Goal: Information Seeking & Learning: Learn about a topic

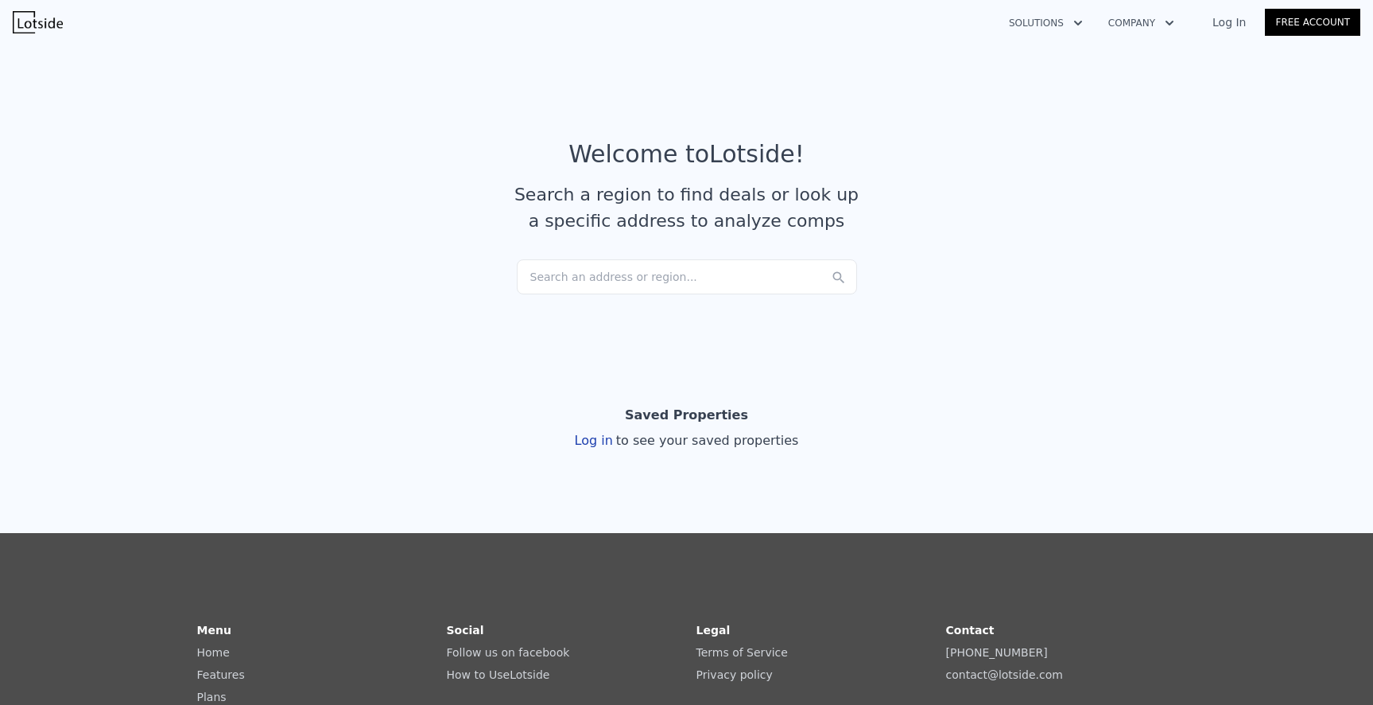
click at [568, 270] on div "Search an address or region..." at bounding box center [687, 276] width 340 height 35
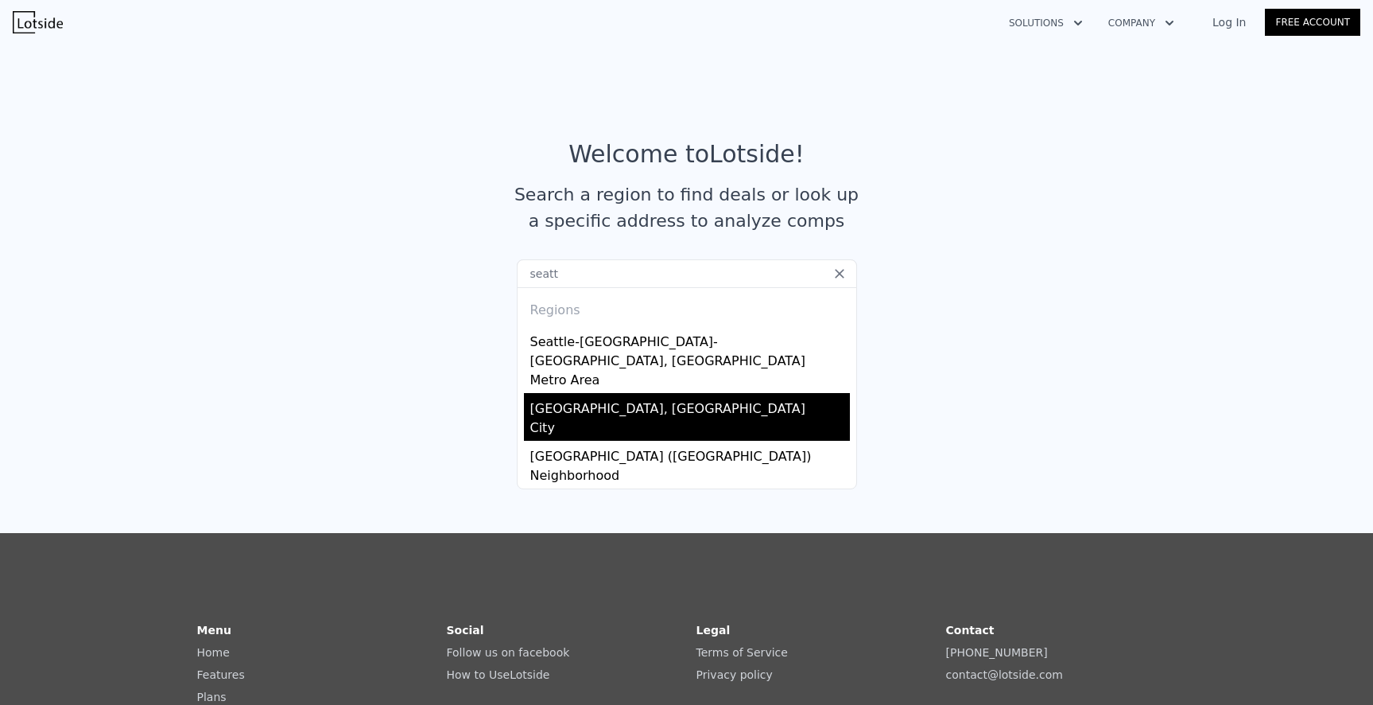
type input "seatt"
click at [565, 393] on div "Seattle, WA" at bounding box center [690, 405] width 320 height 25
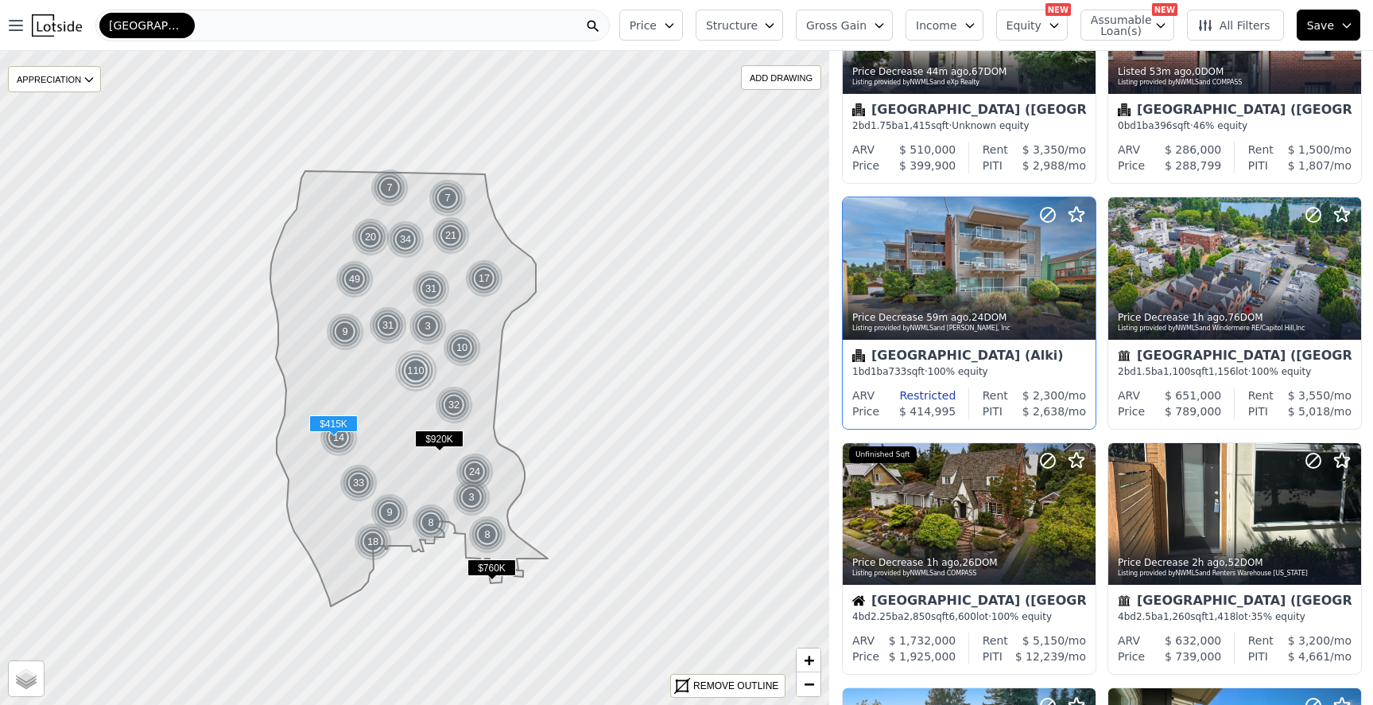
scroll to position [733, 0]
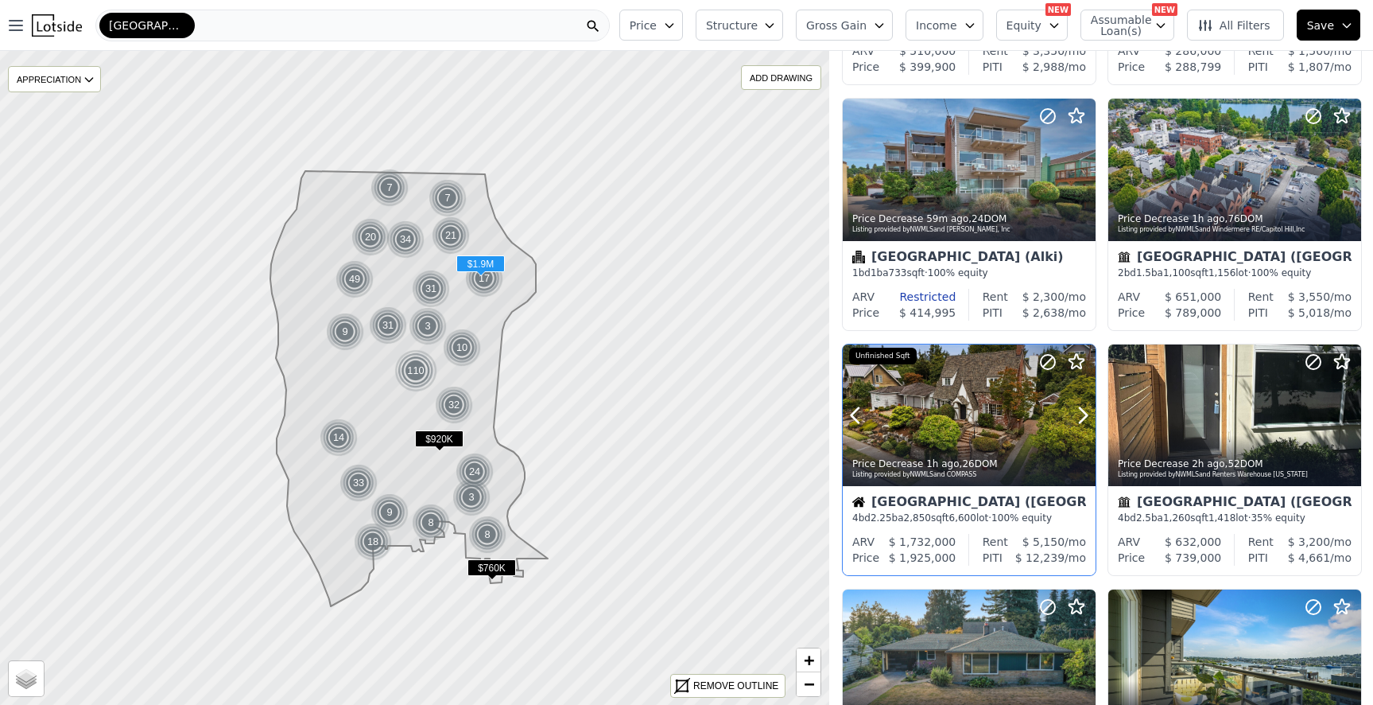
click at [997, 413] on div at bounding box center [1045, 395] width 102 height 102
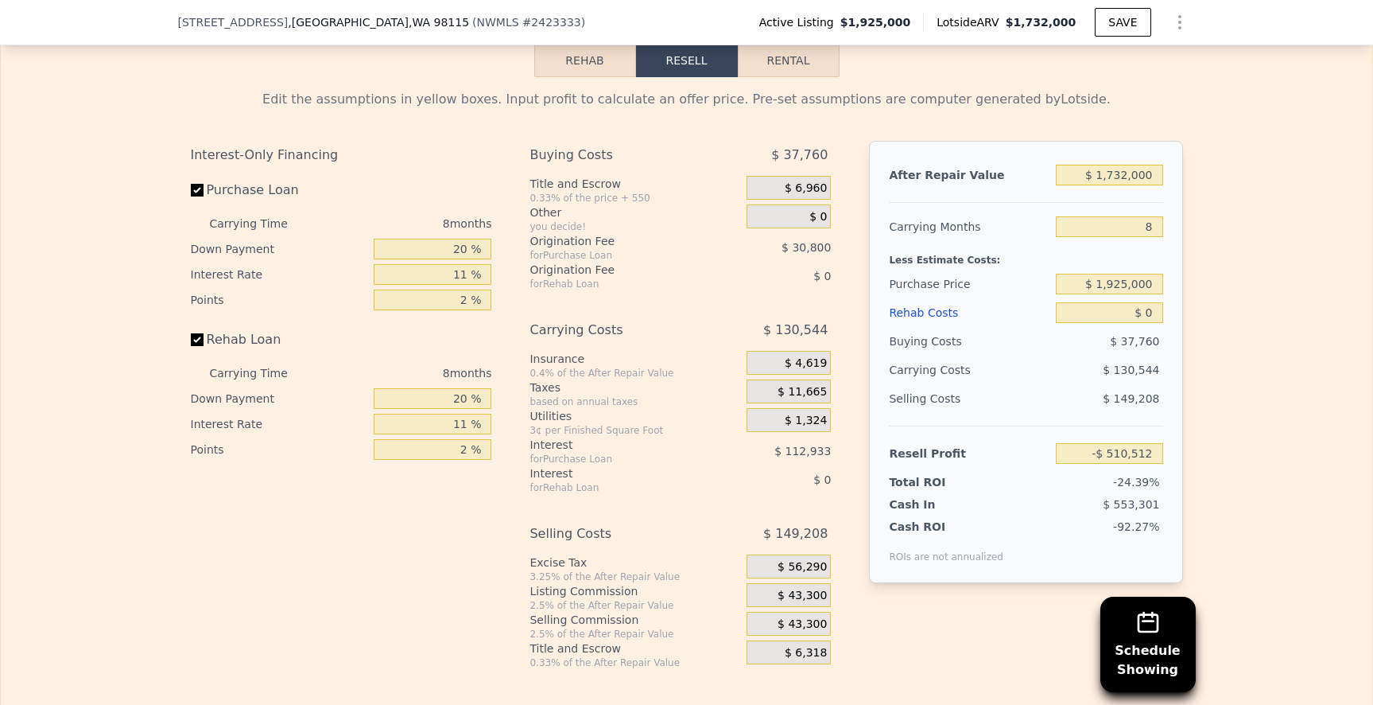
scroll to position [2601, 0]
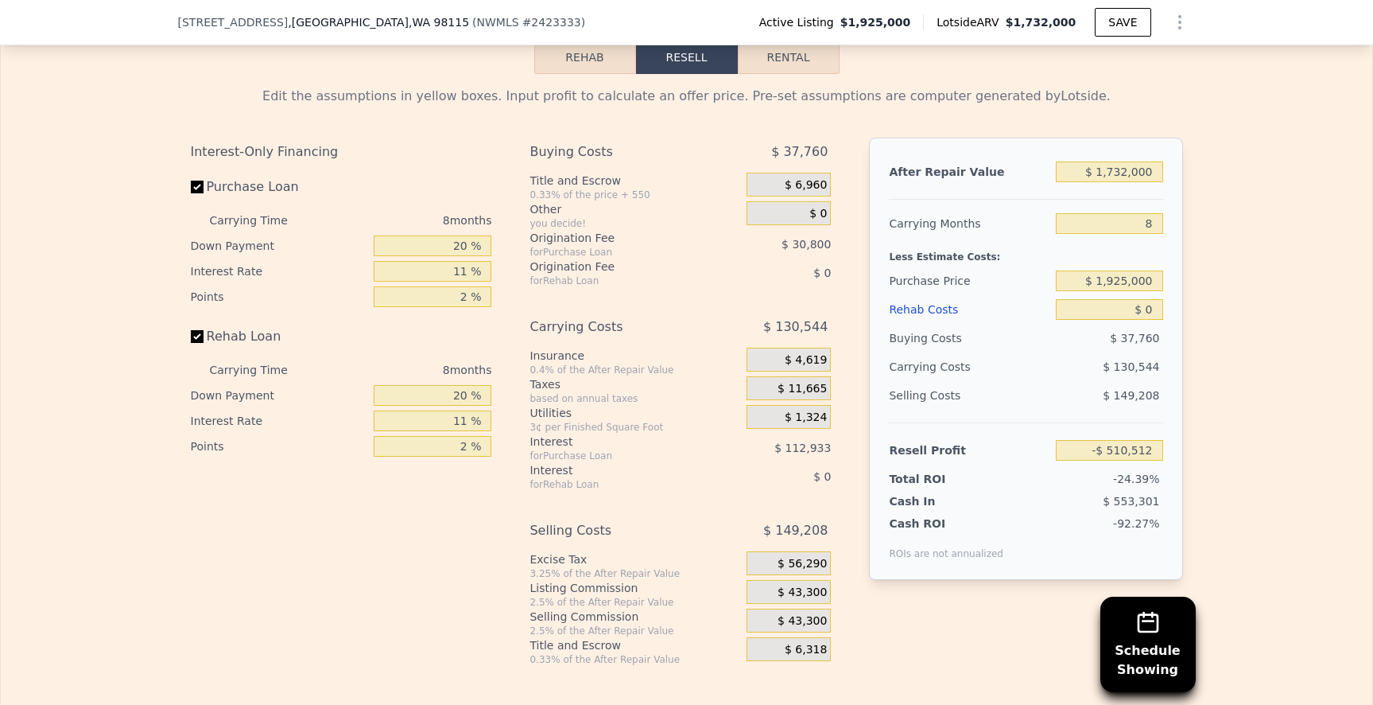
click at [797, 367] on span "$ 4,619" at bounding box center [806, 360] width 42 height 14
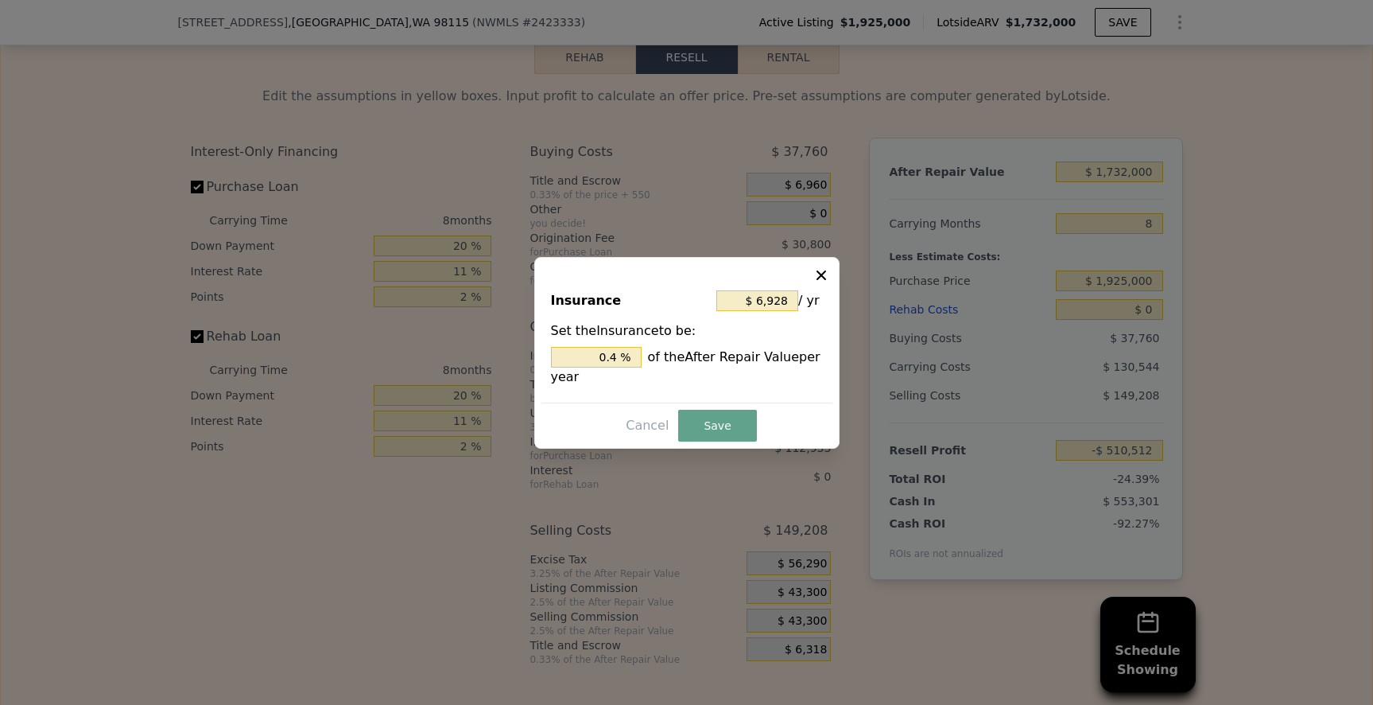
click at [907, 365] on div at bounding box center [686, 352] width 1373 height 705
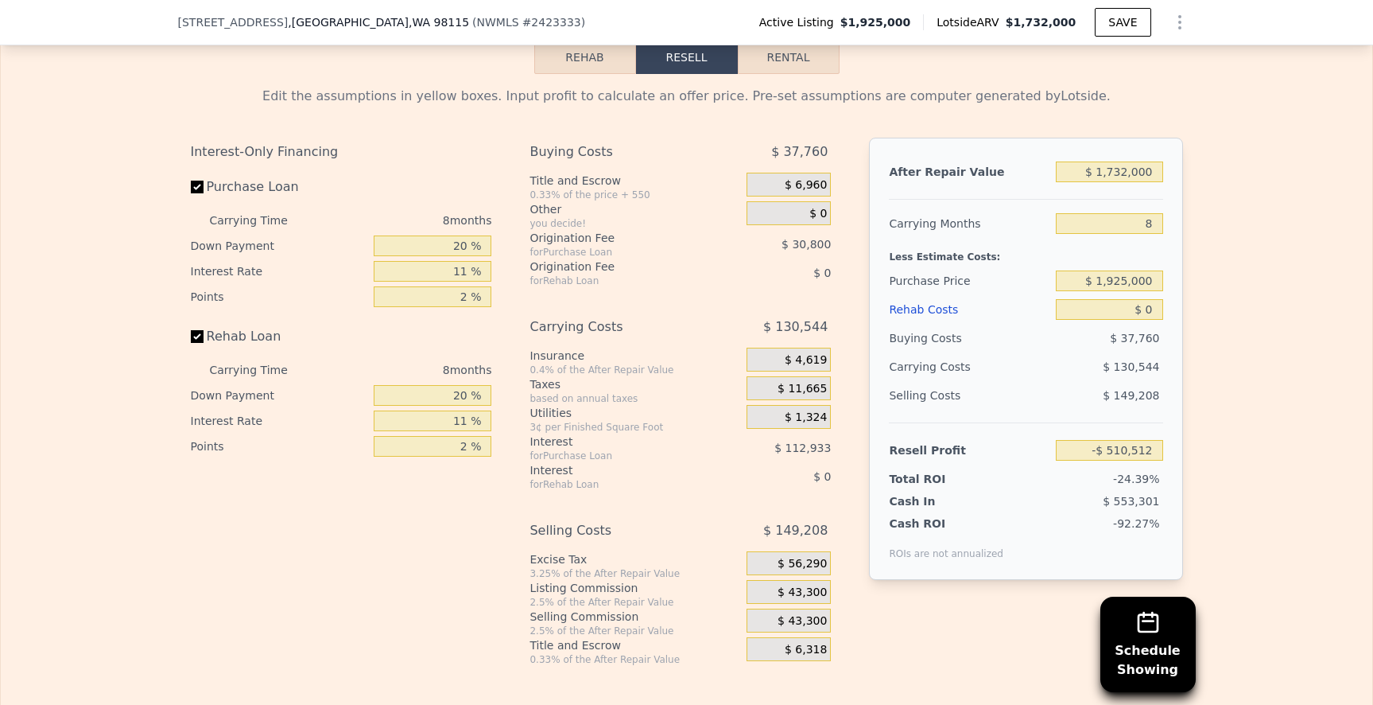
click at [519, 392] on div "Interest-Only Financing Purchase Loan Carrying Time 8 months Down Payment 20 % …" at bounding box center [687, 402] width 993 height 528
click at [518, 392] on div "Interest-Only Financing Purchase Loan Carrying Time 8 months Down Payment 20 % …" at bounding box center [687, 402] width 993 height 528
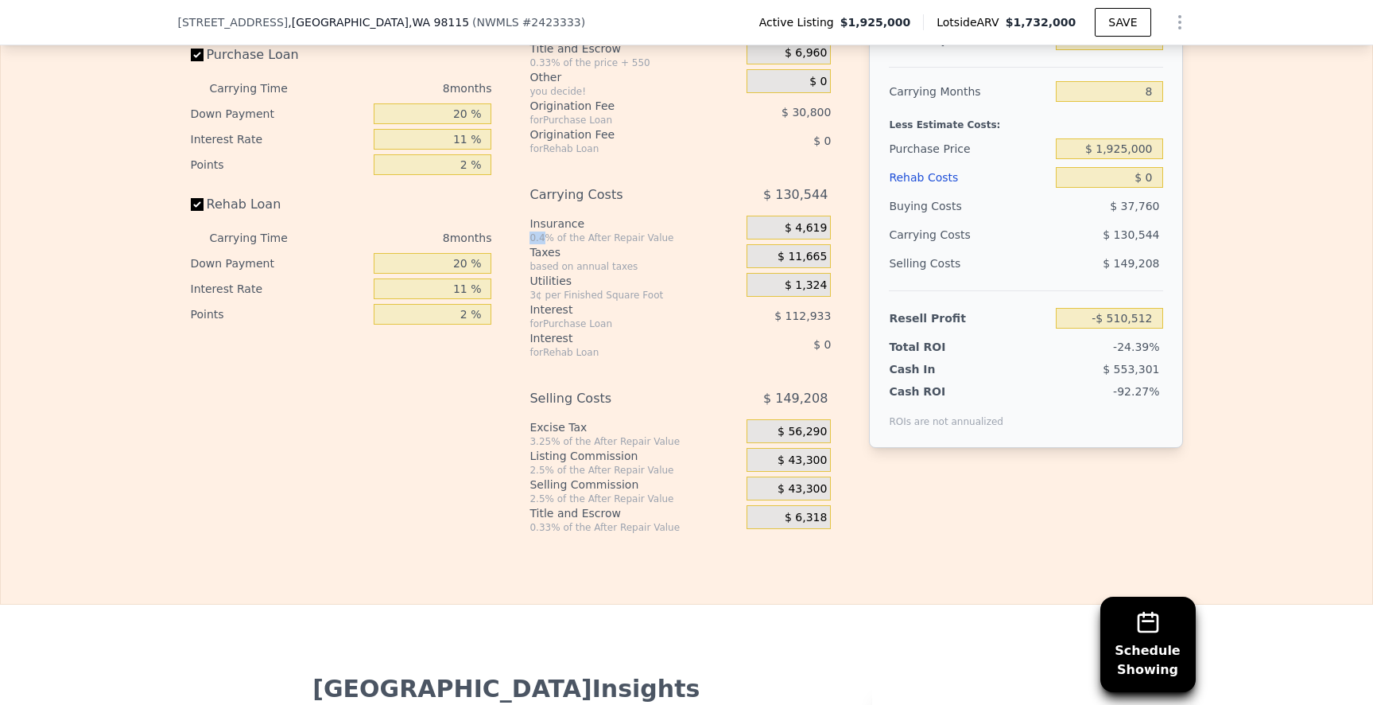
scroll to position [2742, 0]
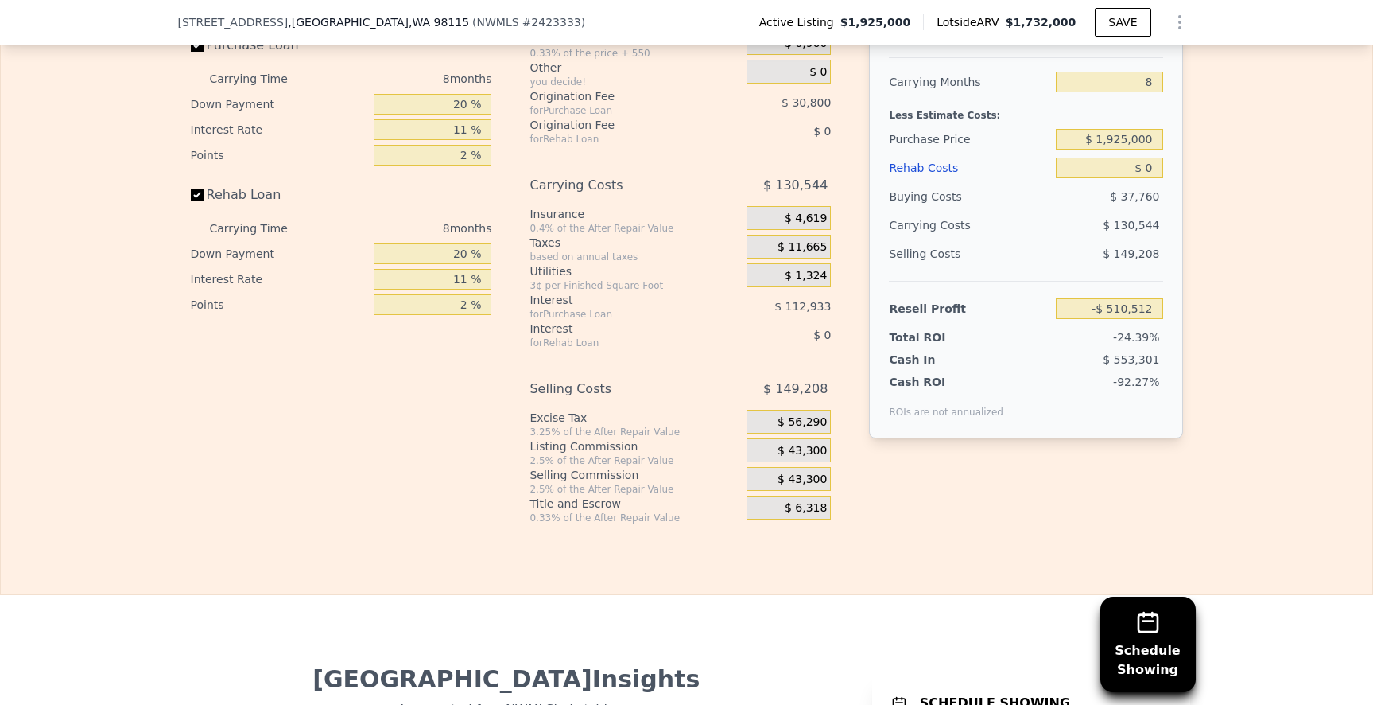
click at [572, 235] on div "0.4% of the After Repair Value" at bounding box center [635, 228] width 211 height 13
click at [573, 235] on div "0.4% of the After Repair Value" at bounding box center [635, 228] width 211 height 13
drag, startPoint x: 523, startPoint y: 249, endPoint x: 543, endPoint y: 248, distance: 19.9
click at [543, 248] on div "Interest-Only Financing Purchase Loan Carrying Time 8 months Down Payment 20 % …" at bounding box center [687, 260] width 993 height 528
click at [791, 226] on span "$ 4,619" at bounding box center [806, 219] width 42 height 14
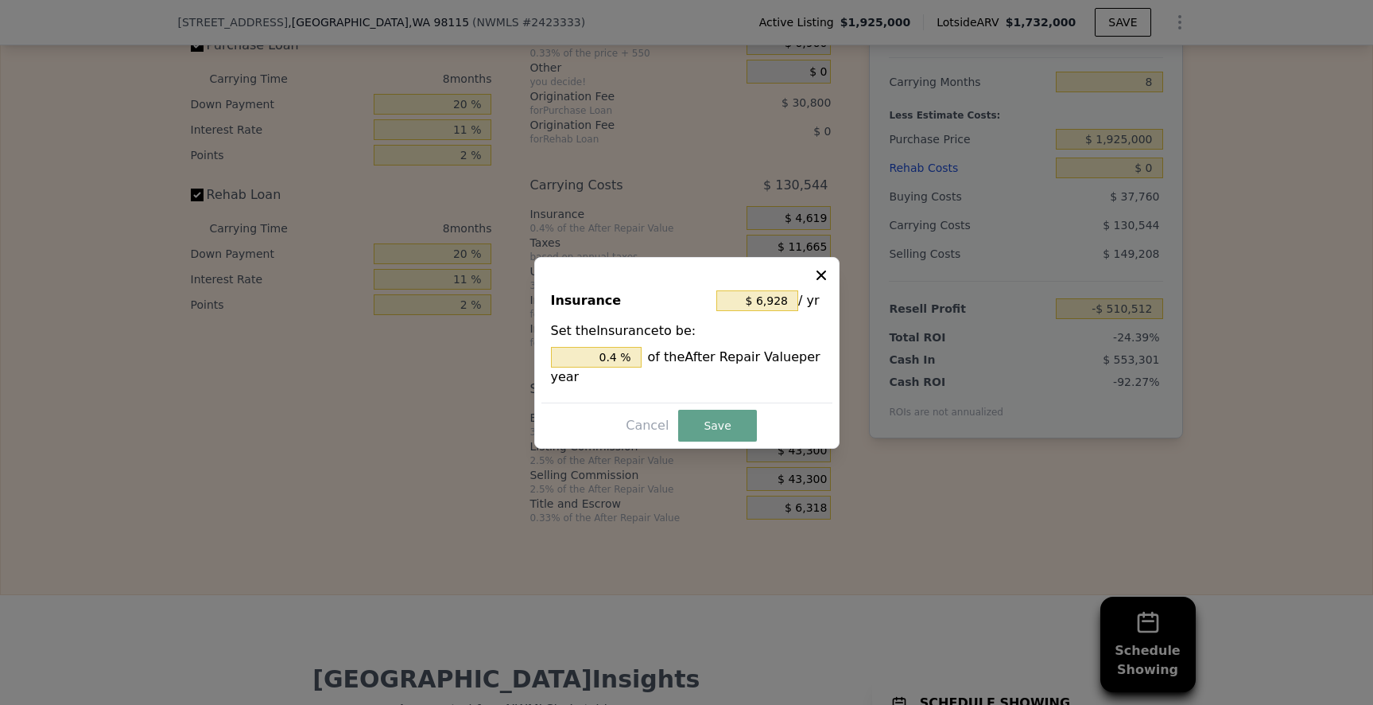
click at [819, 280] on icon at bounding box center [822, 275] width 16 height 16
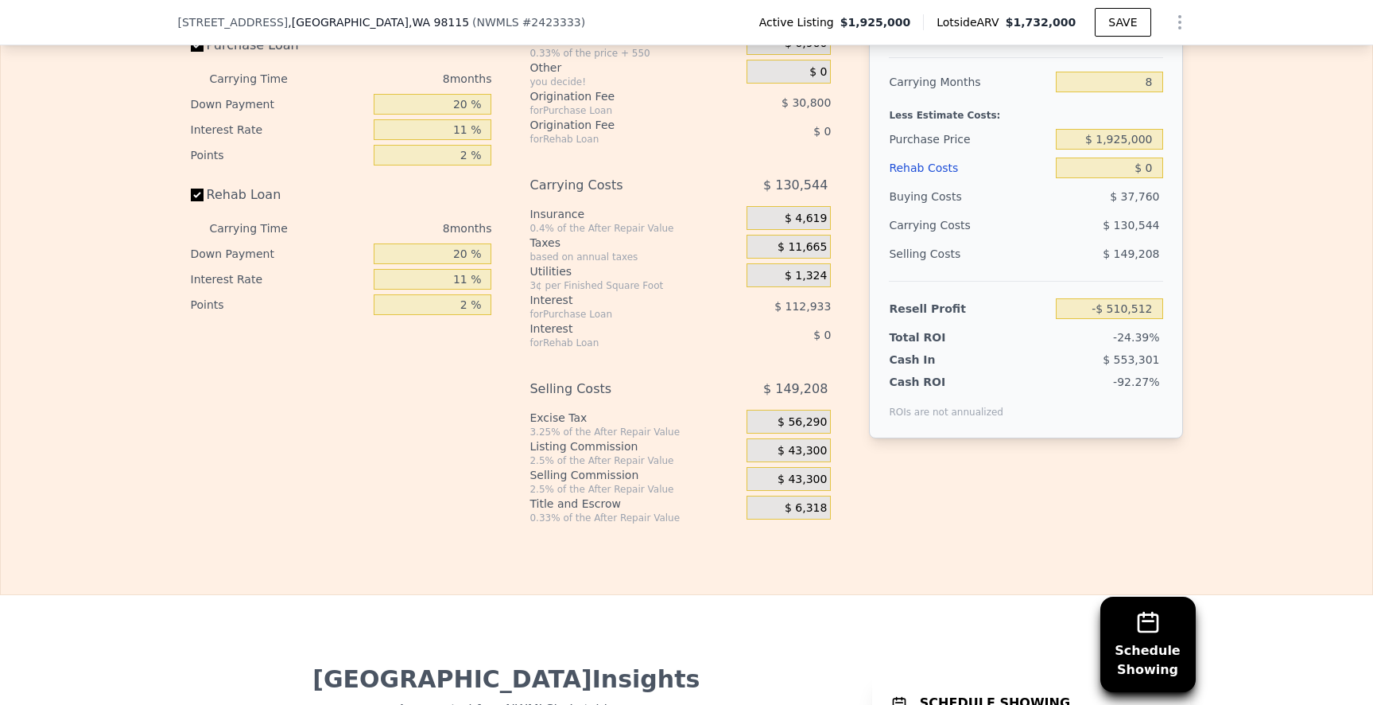
click at [802, 283] on span "$ 1,324" at bounding box center [806, 276] width 42 height 14
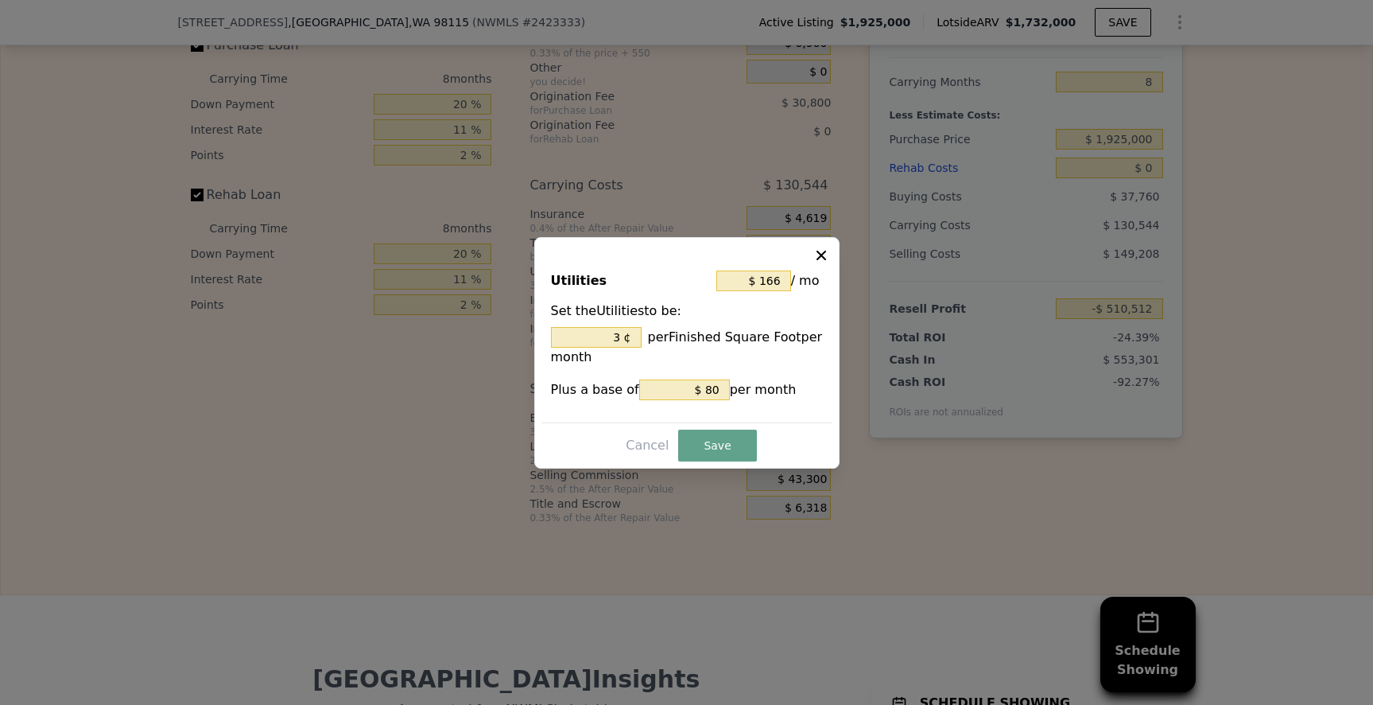
click at [860, 249] on div at bounding box center [686, 352] width 1373 height 705
type input "3 %"
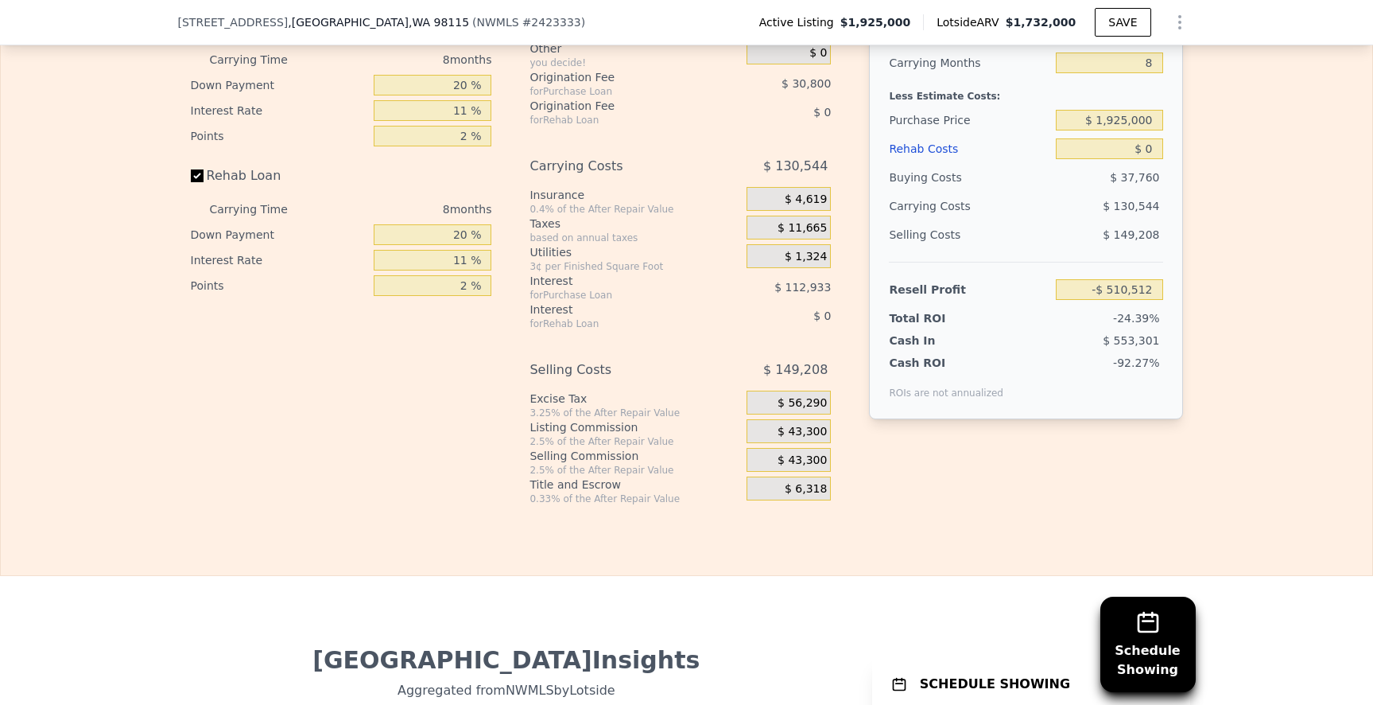
scroll to position [2829, 0]
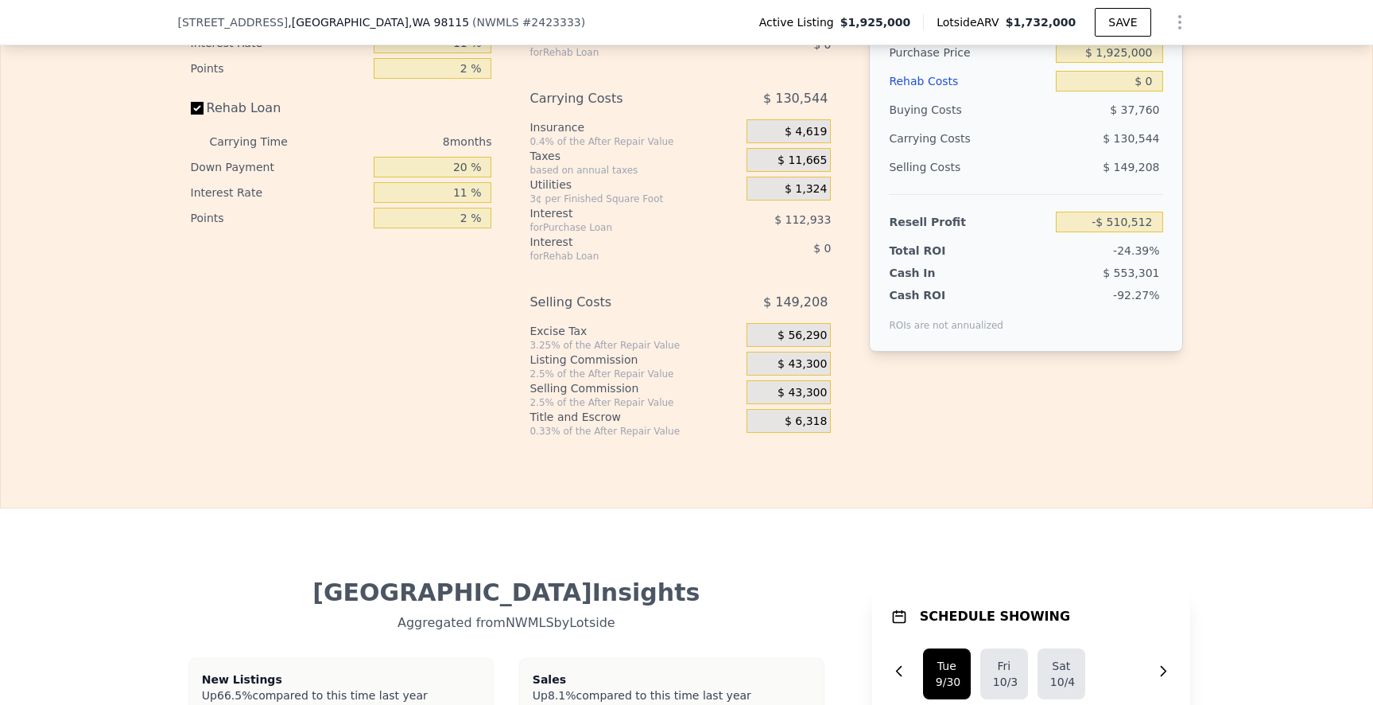
click at [808, 371] on span "$ 43,300" at bounding box center [802, 364] width 49 height 14
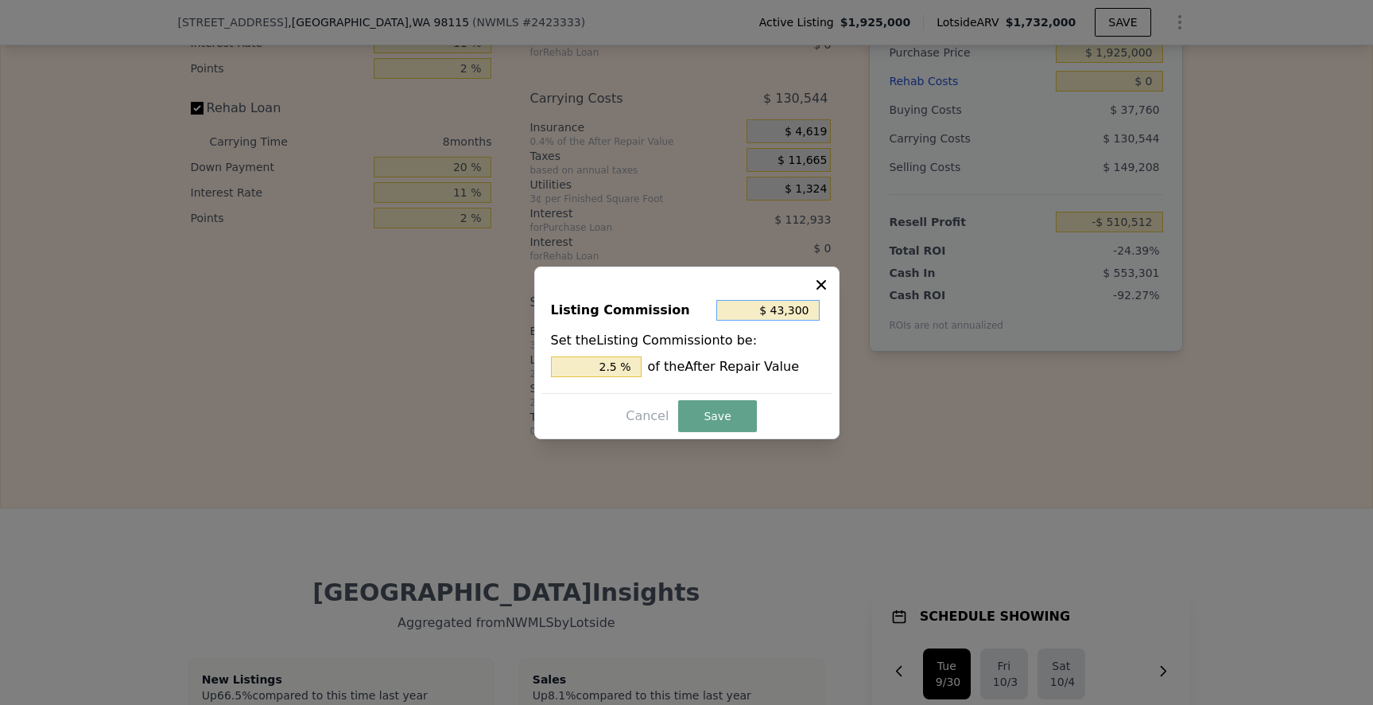
click at [783, 309] on input "$ 43,300" at bounding box center [768, 310] width 103 height 21
click at [915, 94] on div at bounding box center [686, 352] width 1373 height 705
